Goal: Find specific page/section: Find specific page/section

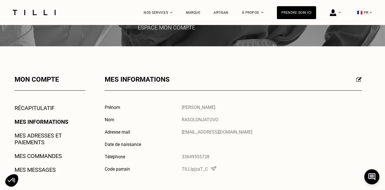
scroll to position [49, 0]
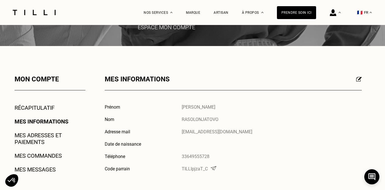
click at [38, 153] on link "Mes commandes" at bounding box center [38, 155] width 47 height 7
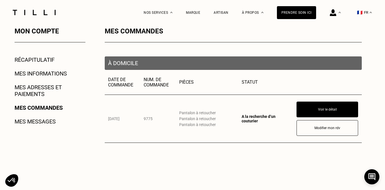
scroll to position [120, 0]
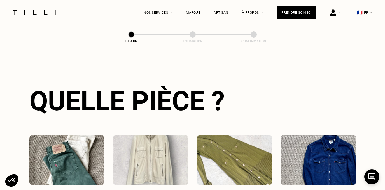
scroll to position [182, 0]
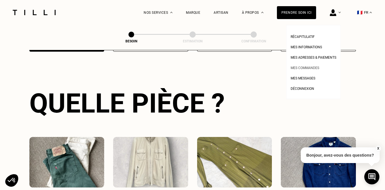
click at [312, 67] on span "Mes commandes" at bounding box center [305, 68] width 29 height 4
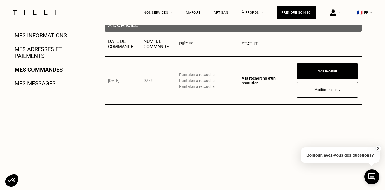
scroll to position [146, 0]
